Goal: Navigation & Orientation: Find specific page/section

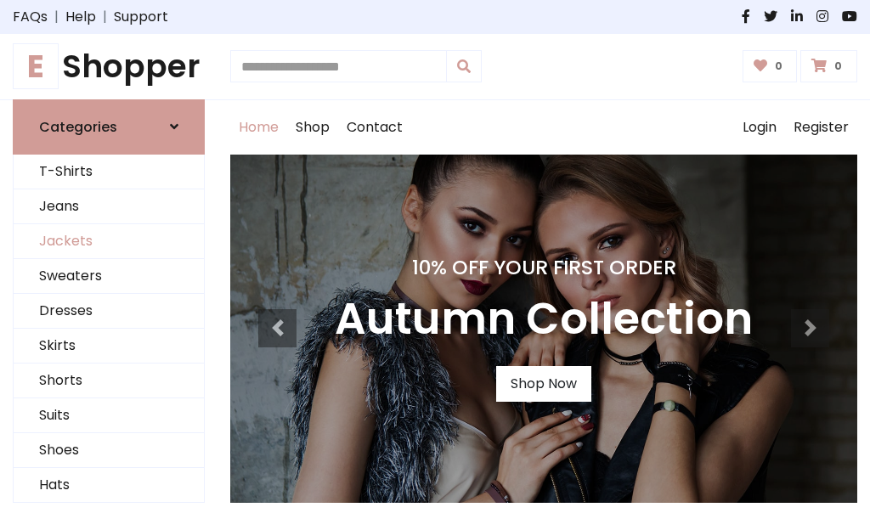
click at [109, 241] on link "Jackets" at bounding box center [109, 241] width 190 height 35
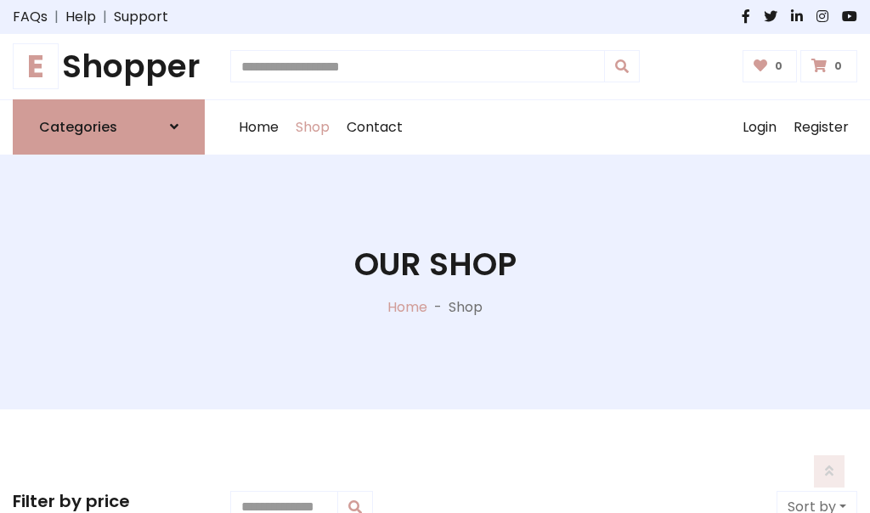
scroll to position [768, 0]
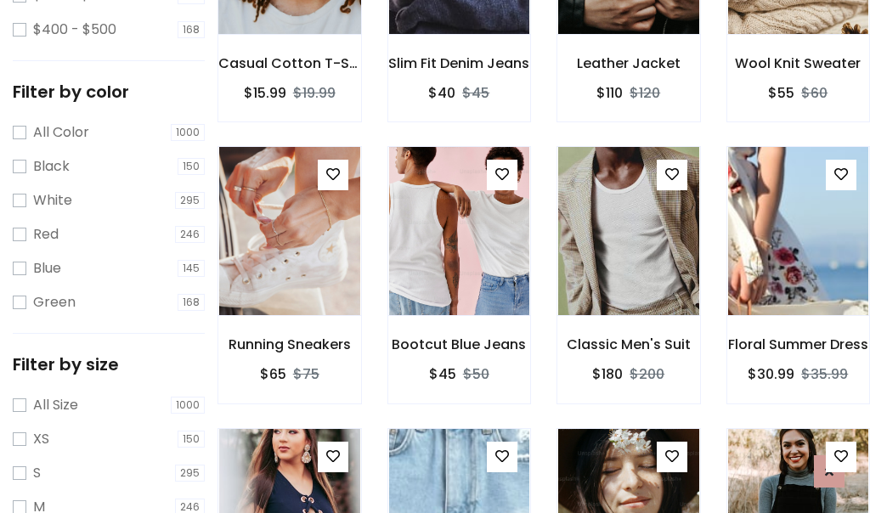
scroll to position [86, 0]
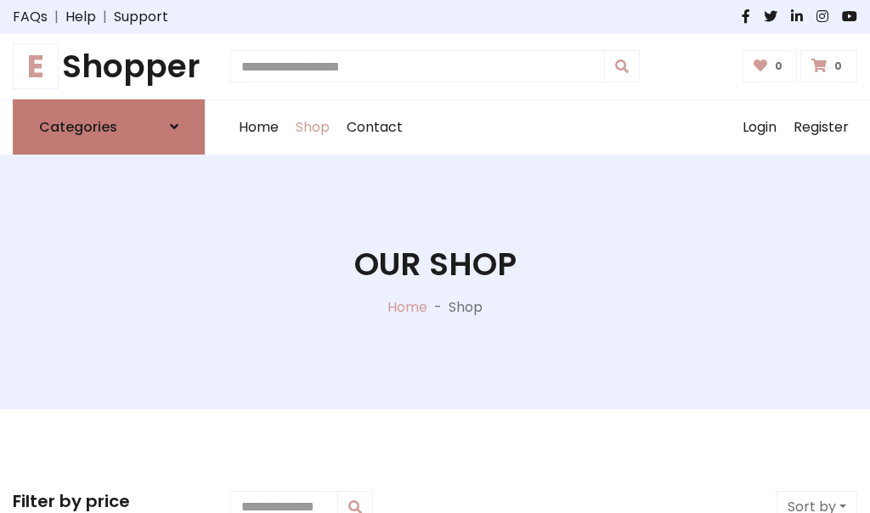
click at [109, 127] on h6 "Categories" at bounding box center [78, 127] width 78 height 16
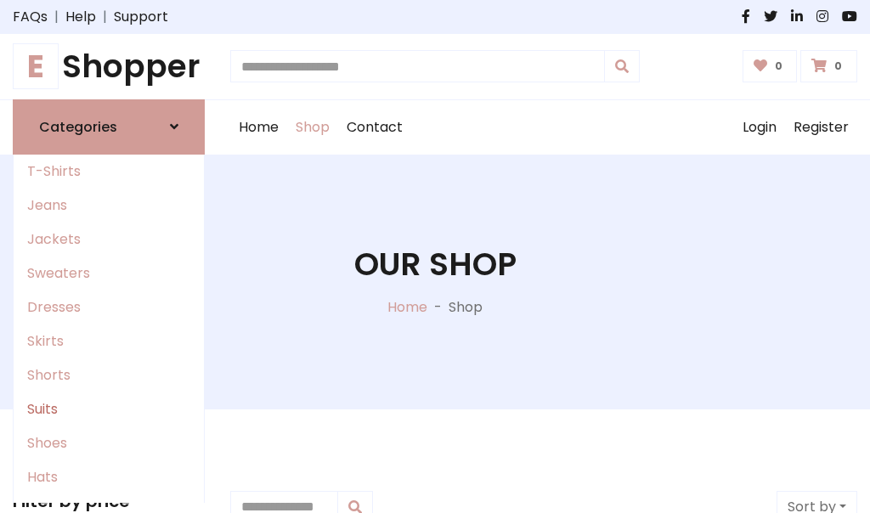
click at [109, 408] on link "Suits" at bounding box center [109, 409] width 190 height 34
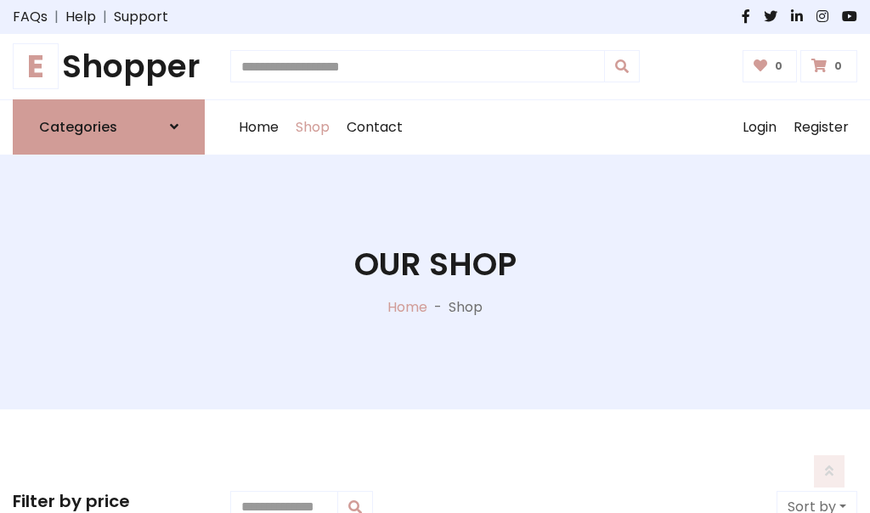
scroll to position [1227, 0]
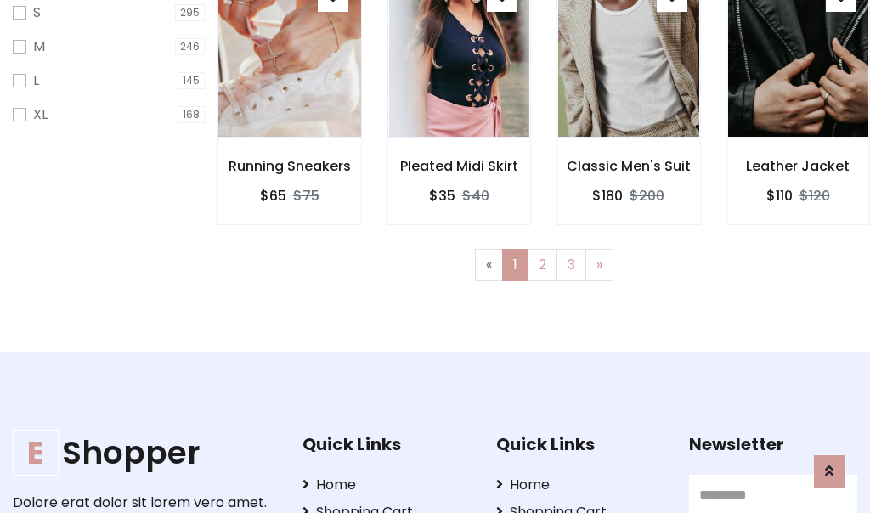
scroll to position [85, 0]
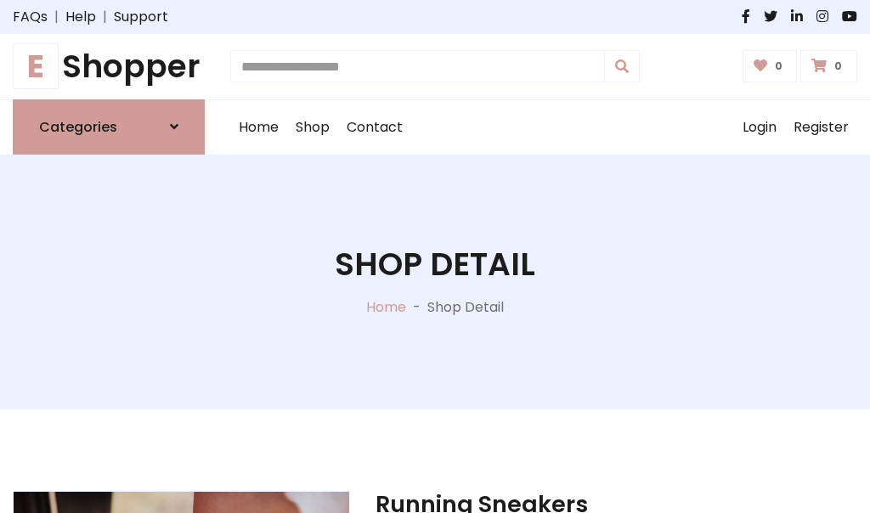
scroll to position [1587, 0]
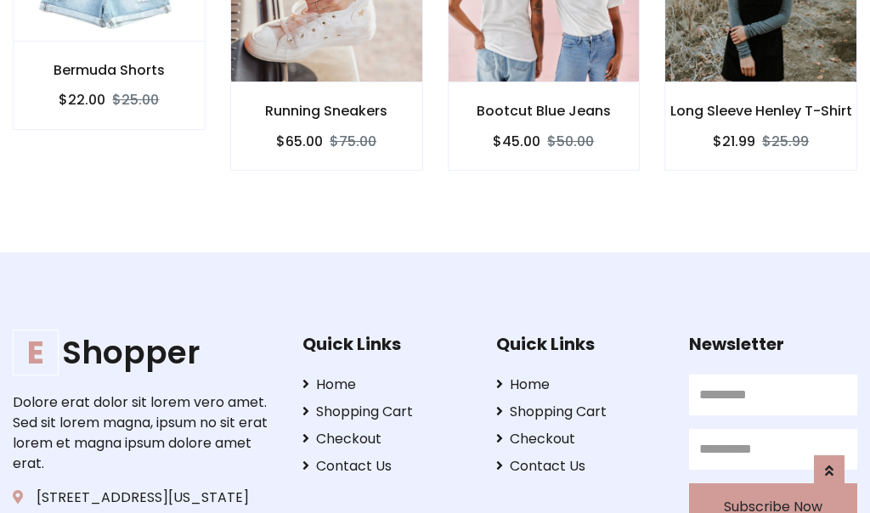
scroll to position [1585, 0]
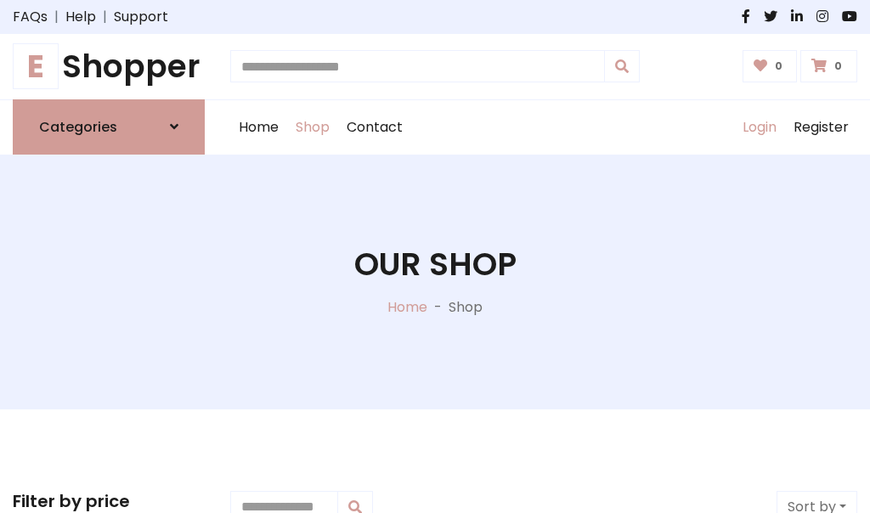
click at [758, 127] on link "Login" at bounding box center [759, 127] width 51 height 54
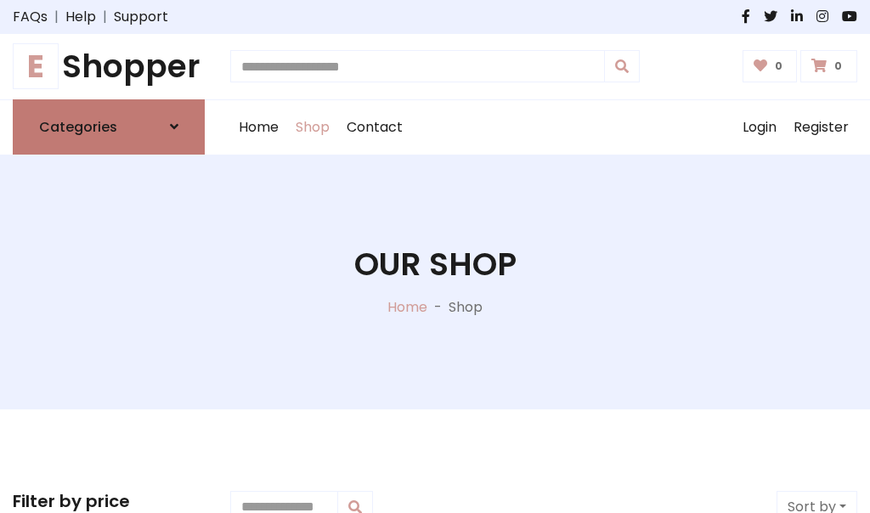
click at [174, 127] on icon at bounding box center [174, 127] width 8 height 14
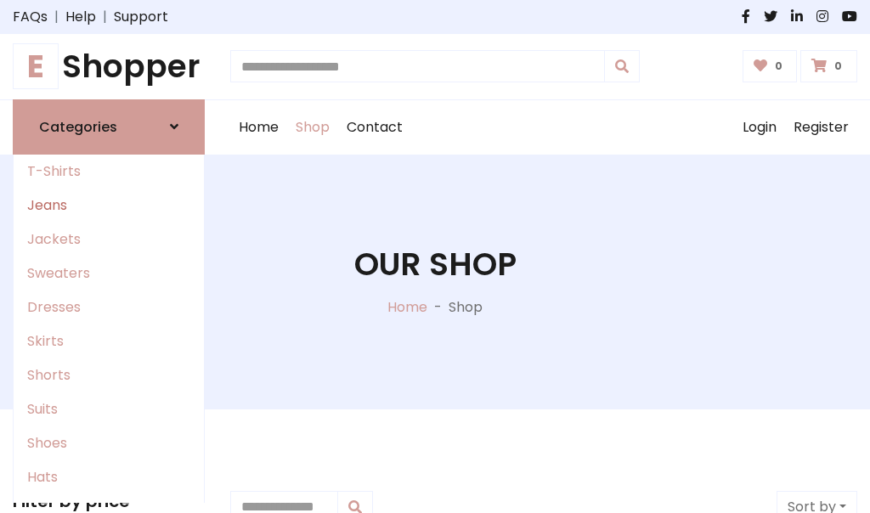
click at [109, 205] on link "Jeans" at bounding box center [109, 206] width 190 height 34
